Goal: Find specific page/section: Find specific page/section

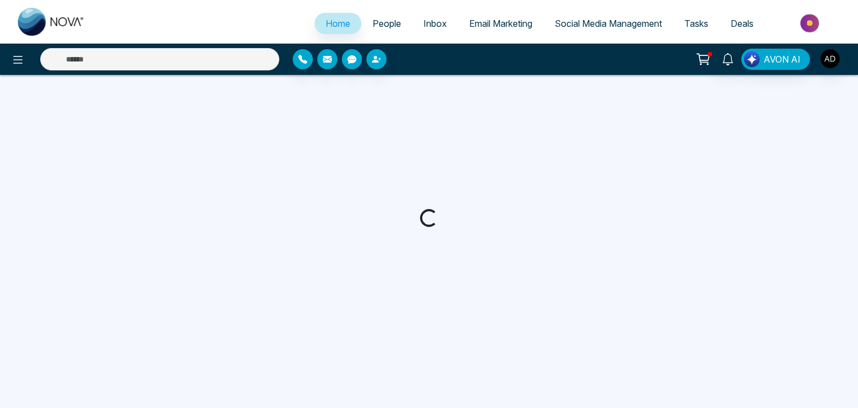
select select "*"
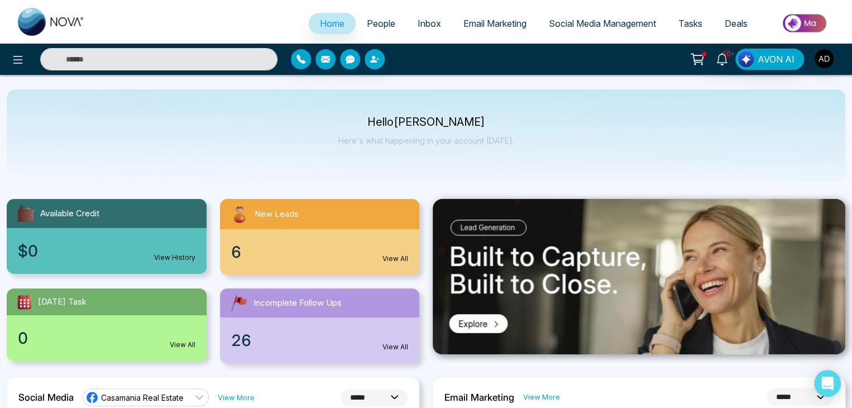
click at [379, 34] on li "People" at bounding box center [381, 24] width 51 height 23
click at [386, 18] on span "People" at bounding box center [381, 23] width 28 height 11
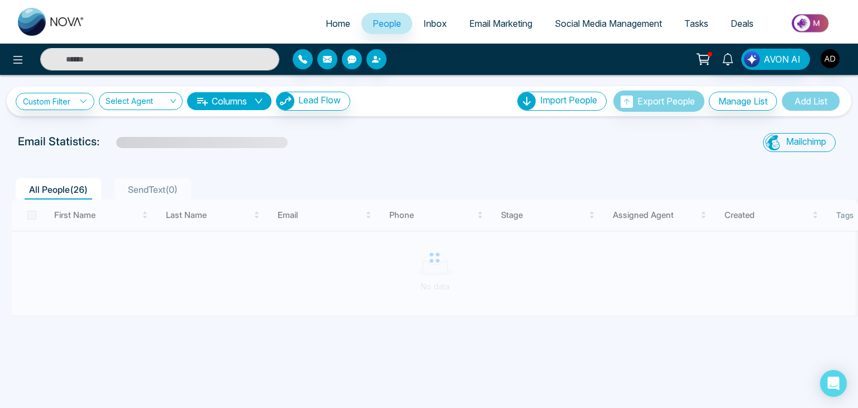
click at [441, 147] on div "Email Statistics:" at bounding box center [289, 141] width 543 height 17
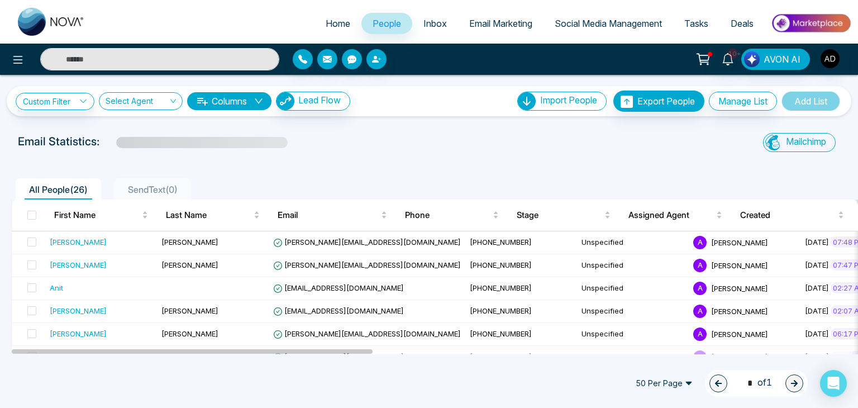
click at [441, 147] on div "Email Statistics:" at bounding box center [289, 141] width 543 height 17
click at [644, 146] on div "Mailchimp Sync All Lead Sync Lead Report" at bounding box center [707, 144] width 279 height 22
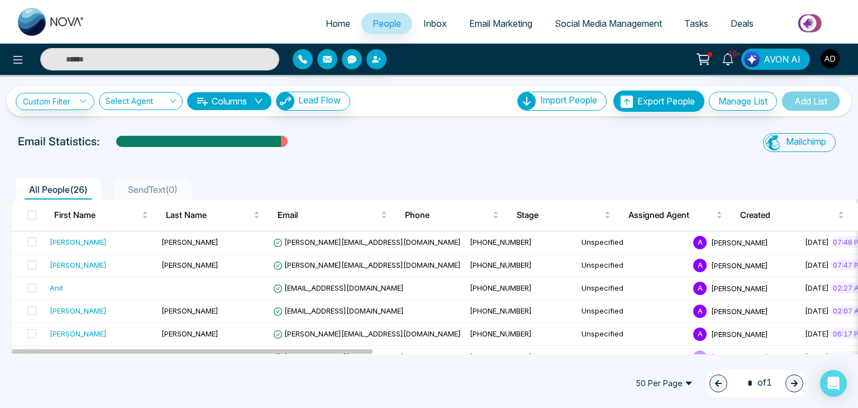
click at [494, 154] on div "Email Statistics:" at bounding box center [289, 144] width 557 height 22
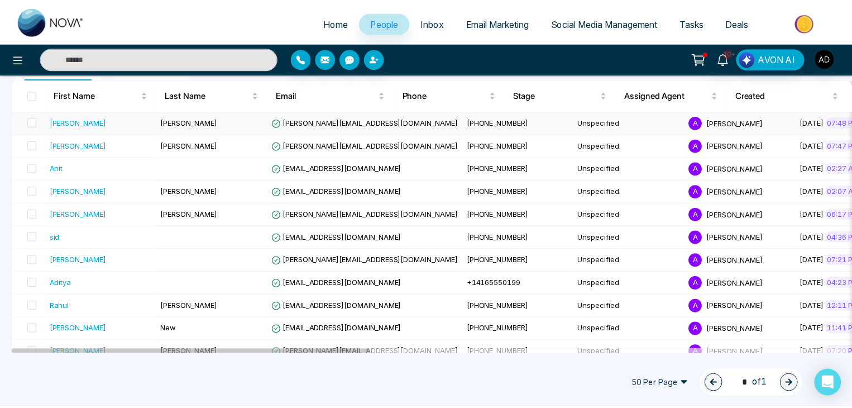
scroll to position [120, 0]
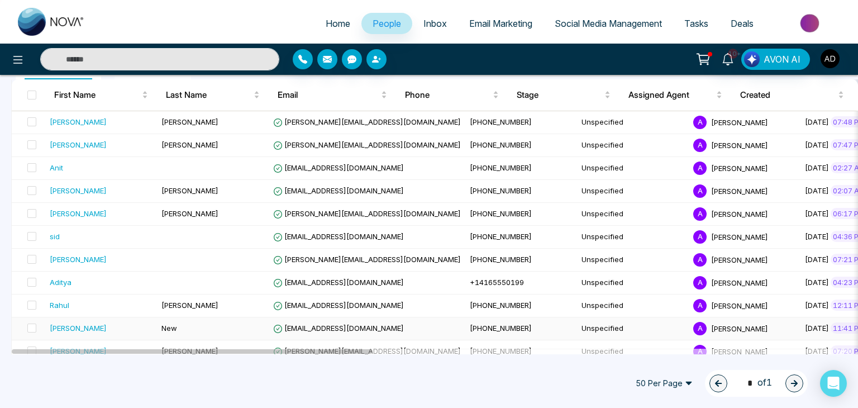
click at [334, 331] on td "[EMAIL_ADDRESS][DOMAIN_NAME]" at bounding box center [367, 328] width 197 height 23
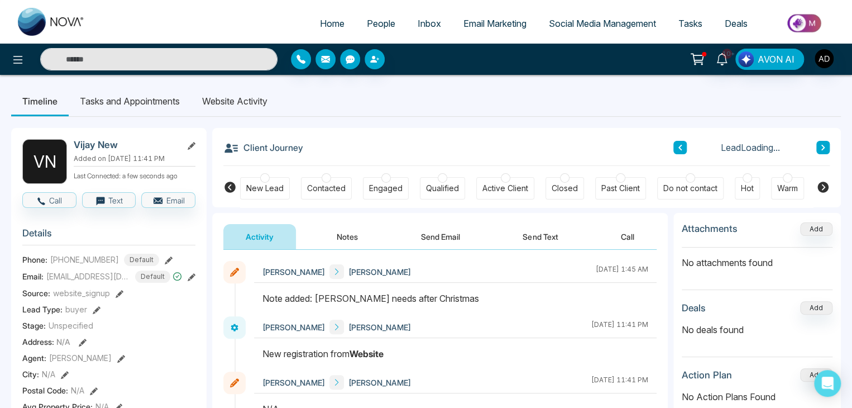
click at [256, 97] on li "Website Activity" at bounding box center [235, 101] width 88 height 30
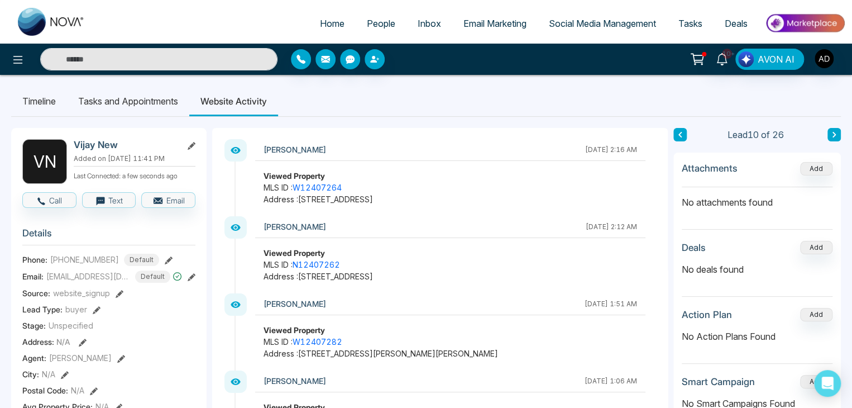
click at [391, 109] on ul "Timeline Tasks and Appointments Website Activity" at bounding box center [426, 101] width 830 height 30
click at [442, 98] on ul "Timeline Tasks and Appointments Website Activity" at bounding box center [426, 101] width 830 height 30
